Goal: Task Accomplishment & Management: Use online tool/utility

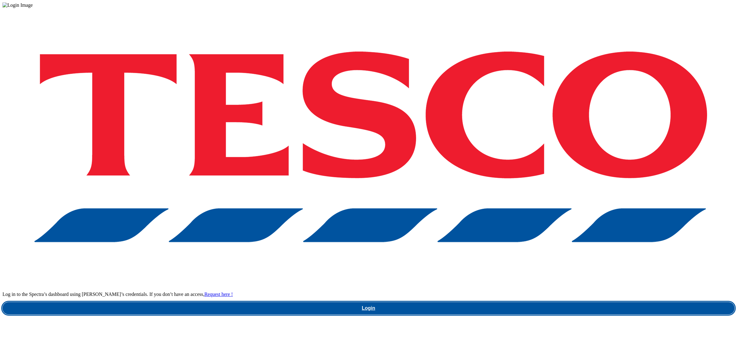
click at [527, 302] on link "Login" at bounding box center [368, 308] width 732 height 12
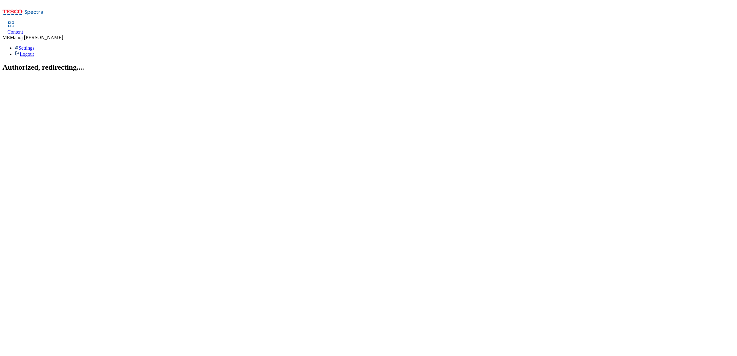
click at [23, 29] on span "Content" at bounding box center [15, 31] width 16 height 5
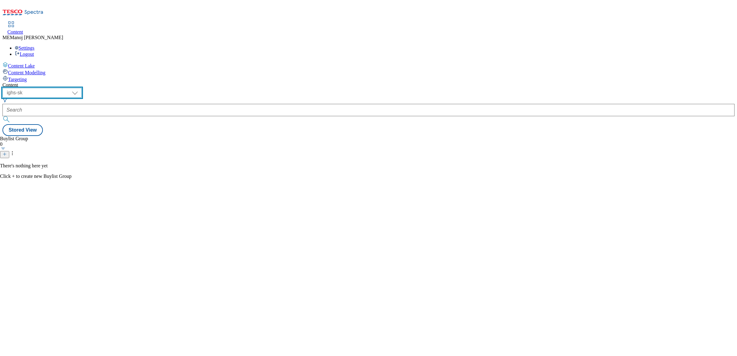
click at [82, 88] on select "ghs-roi ghs-uk ighs-cz ighs-hu ighs-sk" at bounding box center [41, 93] width 79 height 10
select select "ghs-roi"
click at [80, 88] on select "ghs-roi ghs-uk ighs-cz ighs-hu ighs-sk" at bounding box center [41, 93] width 79 height 10
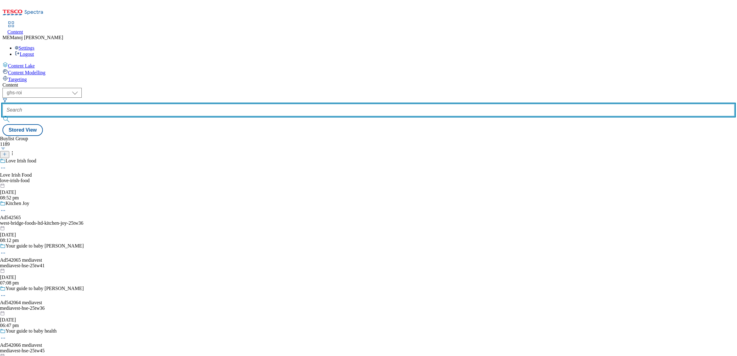
click at [156, 104] on input "text" at bounding box center [368, 110] width 732 height 12
paste input "Cosy nights in"
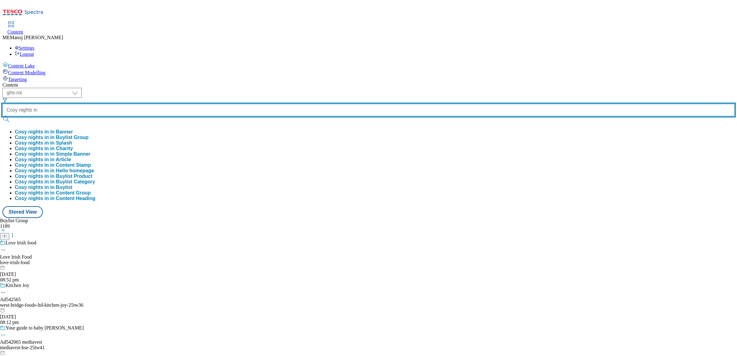
type input "Cosy nights in"
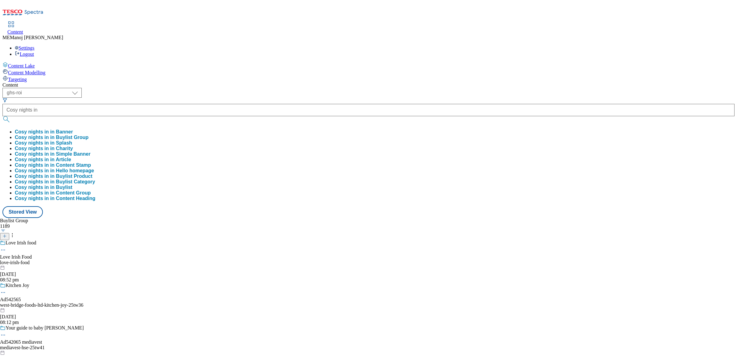
click at [88, 135] on button "Cosy nights in in Buylist Group" at bounding box center [52, 138] width 74 height 6
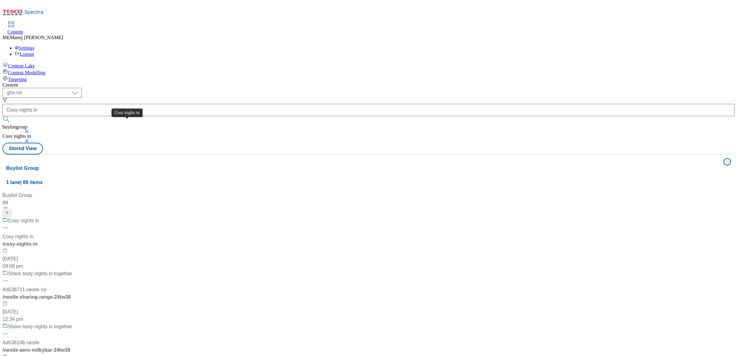
click at [39, 217] on div "Cosy nights in" at bounding box center [23, 220] width 31 height 7
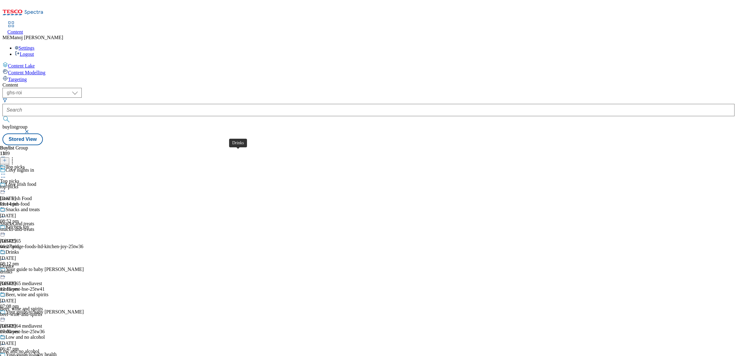
scroll to position [103, 0]
click at [48, 292] on div "Beer, wine and spirits" at bounding box center [27, 295] width 43 height 6
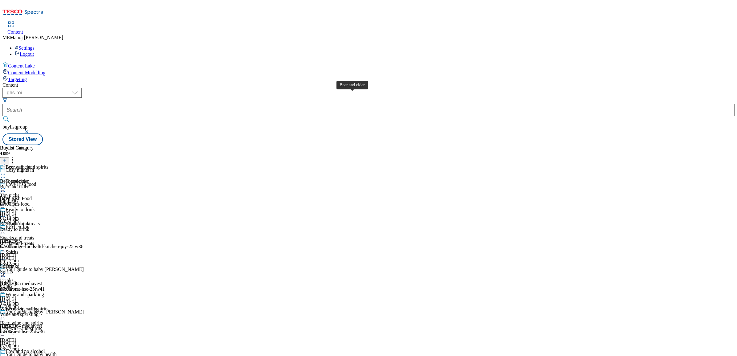
click at [34, 164] on div "Beer and cider" at bounding box center [20, 167] width 29 height 6
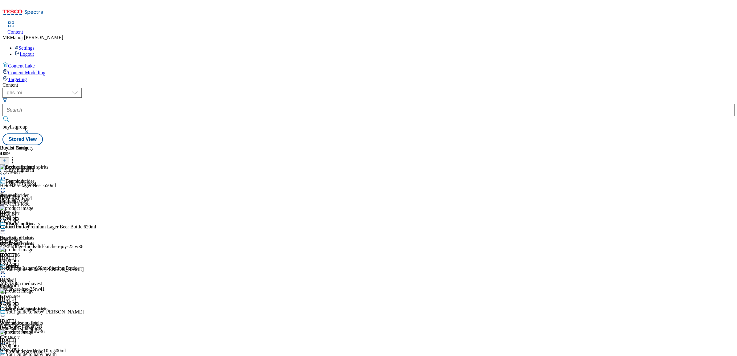
scroll to position [338, 0]
click at [7, 158] on icon at bounding box center [4, 160] width 4 height 4
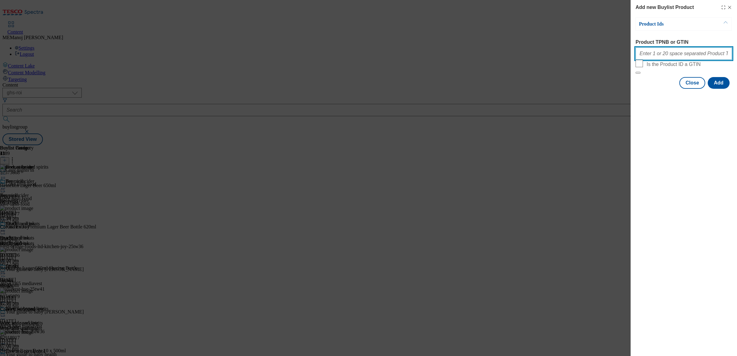
click at [669, 58] on input "Product TPNB or GTIN" at bounding box center [683, 53] width 96 height 12
click at [672, 53] on input "Product TPNB or GTIN" at bounding box center [683, 53] width 96 height 12
paste input "89920322 91185500 89988630"
type input "89920322 91185500 89988630"
click at [716, 89] on button "Add" at bounding box center [719, 83] width 22 height 12
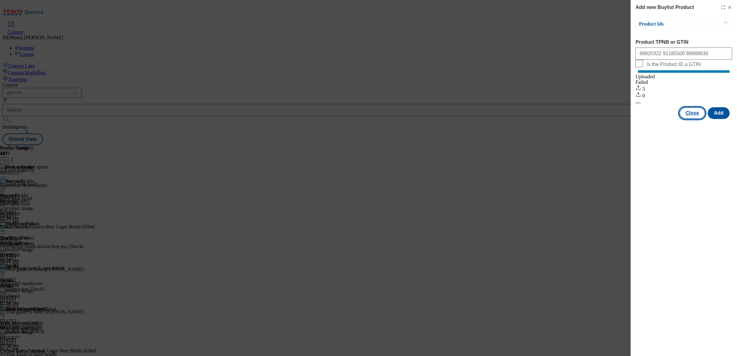
click at [694, 119] on button "Close" at bounding box center [692, 113] width 26 height 12
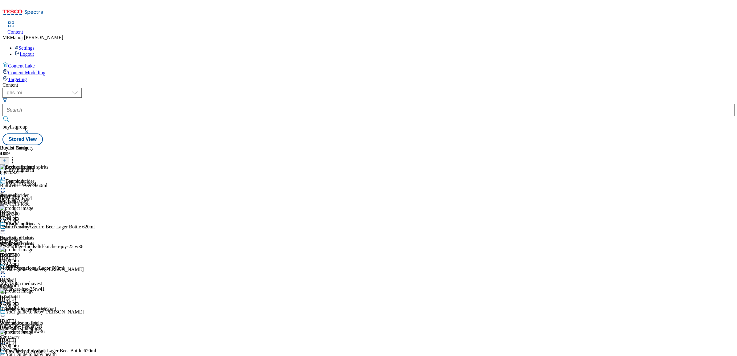
click at [15, 156] on icon at bounding box center [12, 159] width 6 height 6
click at [569, 145] on div "Buylist Group 1189 Cosy nights in Love Irish food Love Irish Food love-irish-fo…" at bounding box center [368, 145] width 732 height 0
click at [6, 185] on icon at bounding box center [3, 188] width 6 height 6
click at [39, 256] on span "Un-publish" at bounding box center [29, 258] width 20 height 5
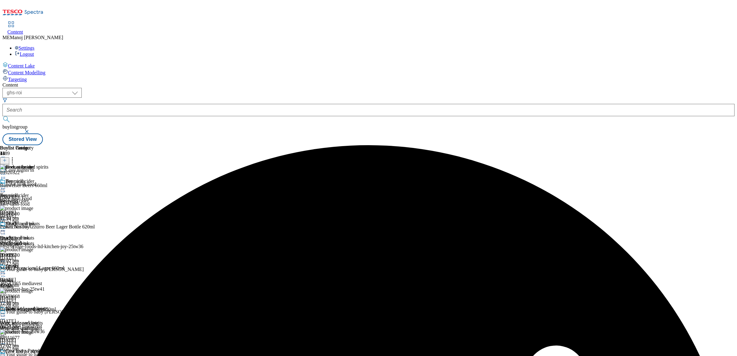
click at [6, 185] on icon at bounding box center [3, 188] width 6 height 6
click at [40, 235] on span "Un-preview" at bounding box center [29, 237] width 21 height 5
click at [6, 185] on icon at bounding box center [3, 188] width 6 height 6
click at [34, 228] on span "Preview" at bounding box center [26, 230] width 14 height 5
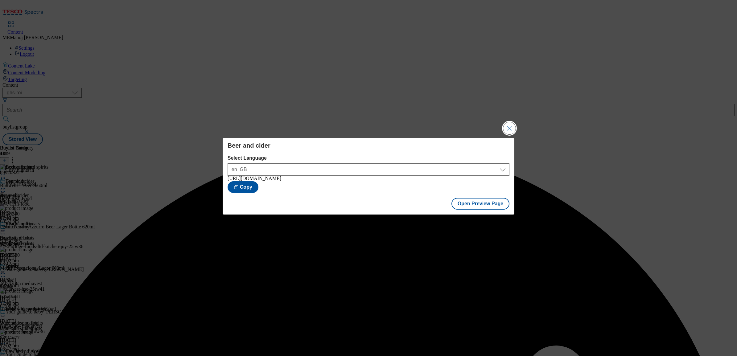
click at [509, 128] on button "Close Modal" at bounding box center [509, 128] width 12 height 12
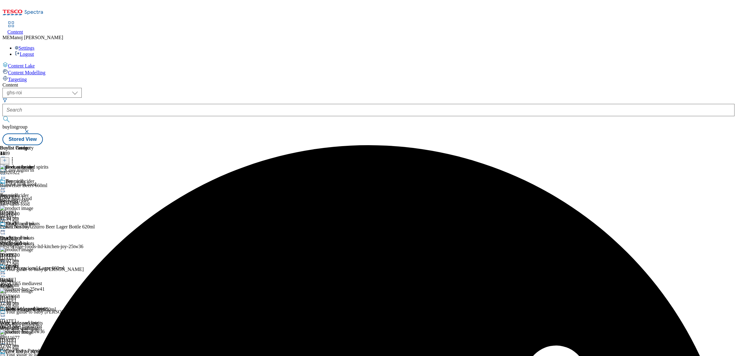
click at [6, 185] on icon at bounding box center [3, 188] width 6 height 6
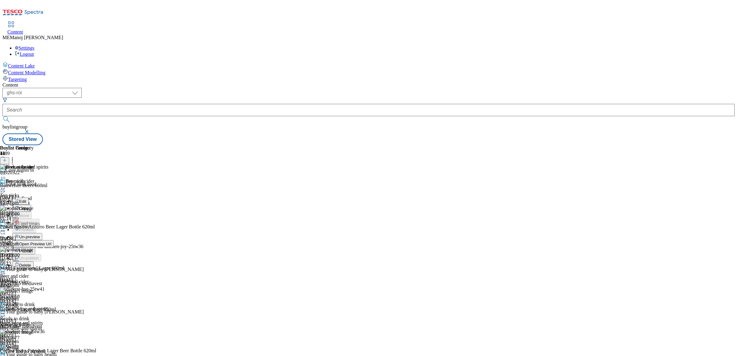
click at [33, 249] on span "Publish" at bounding box center [26, 251] width 14 height 5
click at [6, 185] on icon at bounding box center [3, 188] width 6 height 6
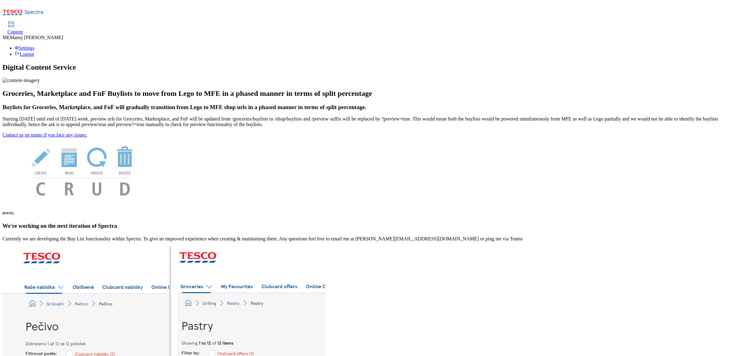
click at [711, 45] on div "Settings Logout" at bounding box center [368, 51] width 732 height 12
click at [34, 51] on link "Logout" at bounding box center [24, 53] width 19 height 5
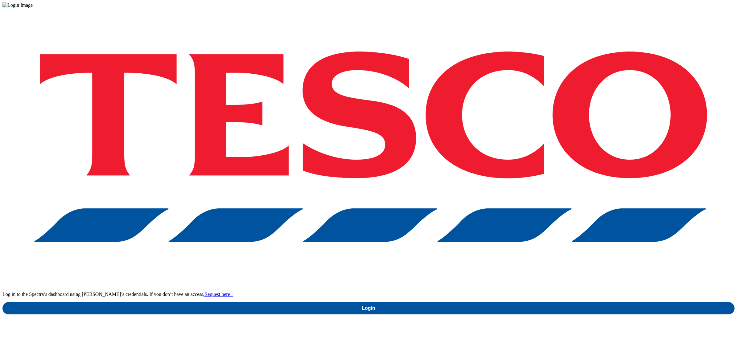
click at [650, 133] on div "Log in to the Spectra’s dashboard using Tesco’s credentials. If you don’t have …" at bounding box center [368, 161] width 732 height 306
